Goal: Task Accomplishment & Management: Manage account settings

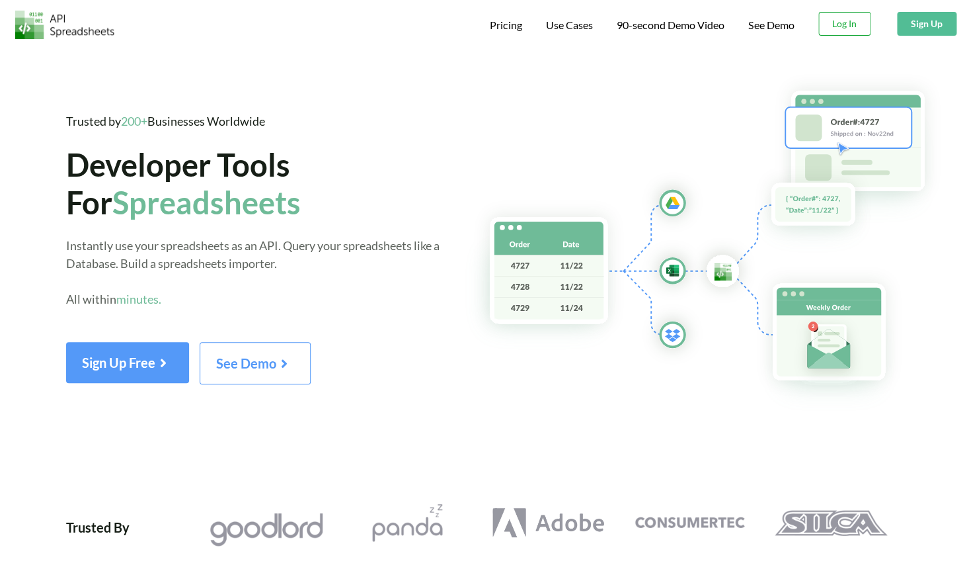
click at [854, 30] on button "Log In" at bounding box center [845, 24] width 52 height 24
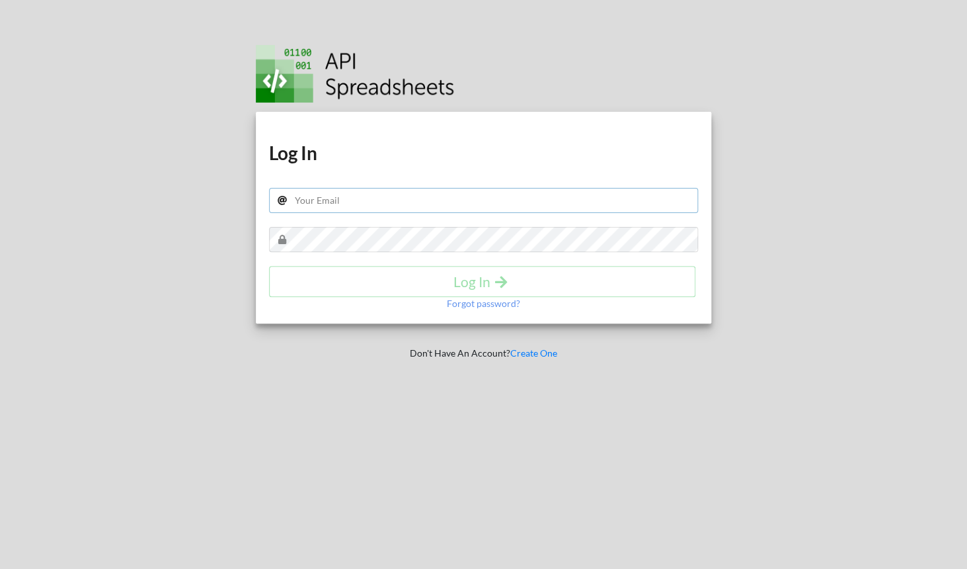
click at [491, 212] on input "text" at bounding box center [483, 200] width 429 height 25
type input "adhaar@apispreadsheets.com"
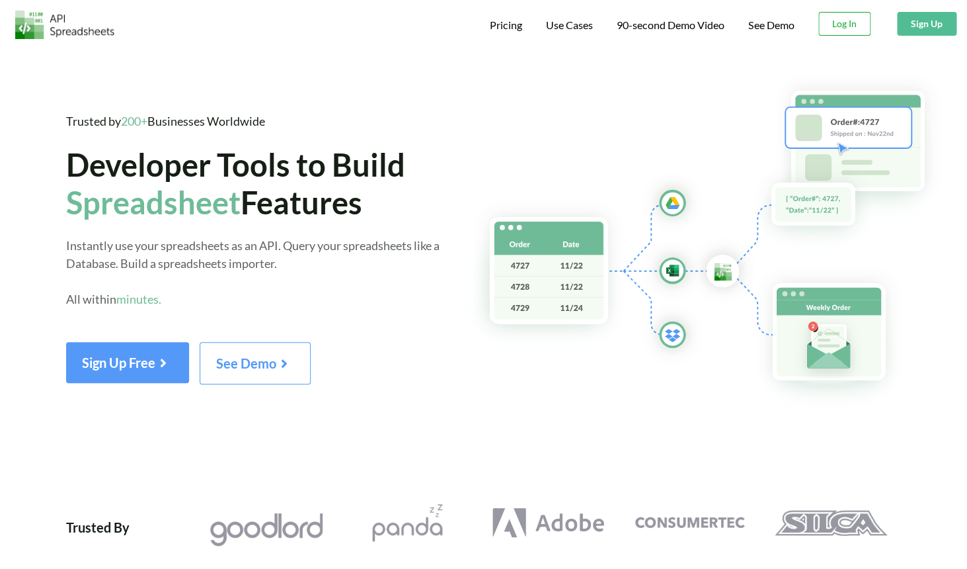
click at [844, 32] on button "Log In" at bounding box center [845, 24] width 52 height 24
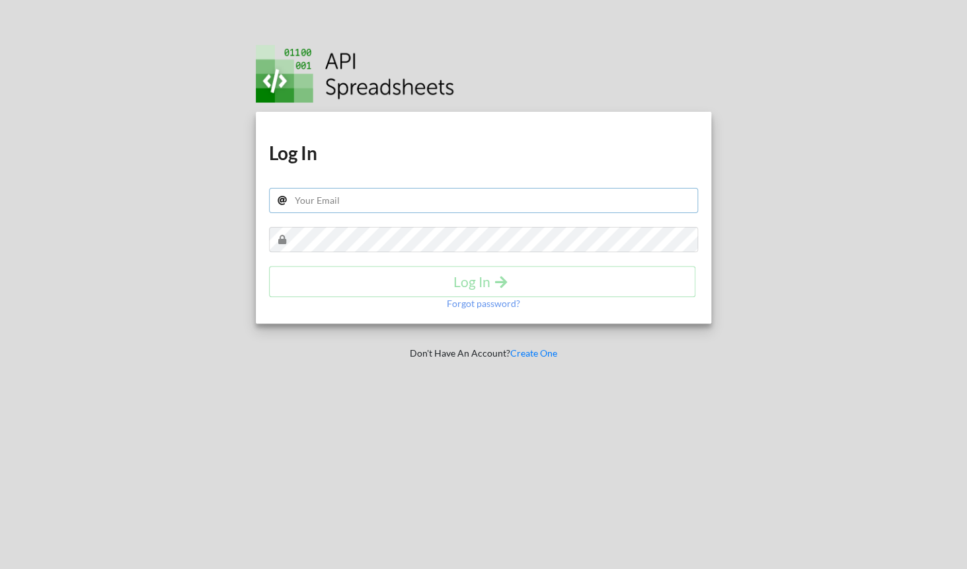
click at [628, 192] on input "text" at bounding box center [483, 200] width 429 height 25
type input "a"
type input "adhaar@apispreadsheets.com"
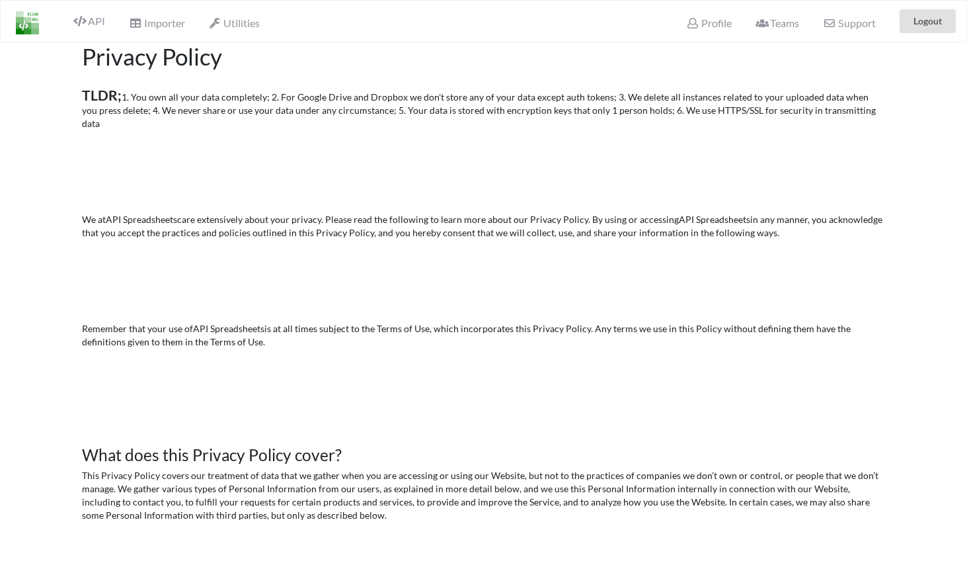
scroll to position [1833, 0]
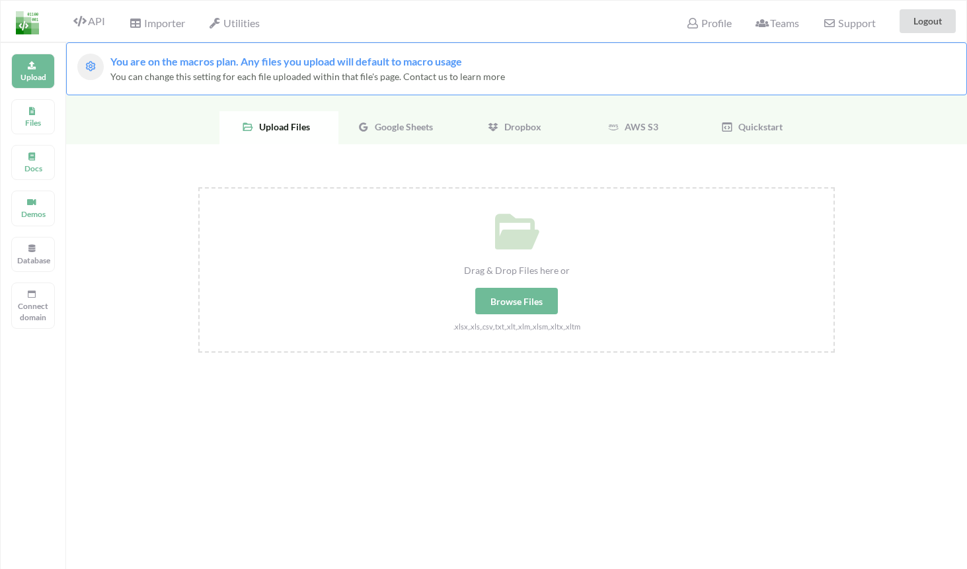
scroll to position [347, 0]
